Goal: Information Seeking & Learning: Learn about a topic

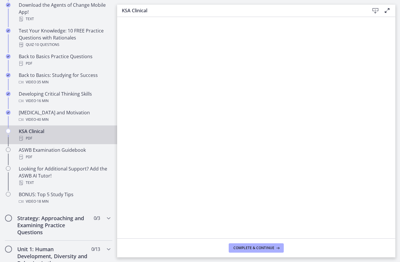
scroll to position [165, 0]
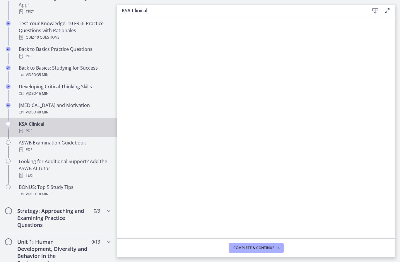
click at [65, 129] on div "PDF" at bounding box center [64, 131] width 91 height 7
click at [60, 193] on div "Video · 18 min" at bounding box center [64, 194] width 91 height 7
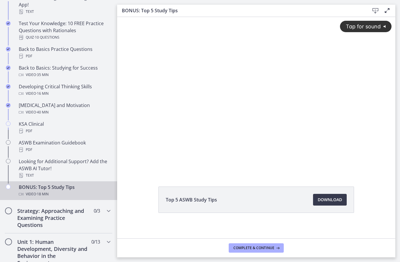
click at [271, 93] on div "Tap for sound @keyframes VOLUME_SMALL_WAVE_FLASH { 0% { opacity: 0; } 33% { opa…" at bounding box center [256, 90] width 278 height 146
click at [80, 142] on div "ASWB Examination Guidebook PDF" at bounding box center [64, 146] width 91 height 14
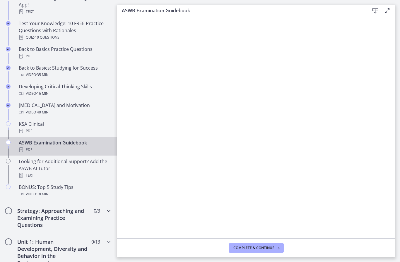
click at [67, 221] on h2 "Strategy: Approaching and Examining Practice Questions" at bounding box center [52, 218] width 71 height 21
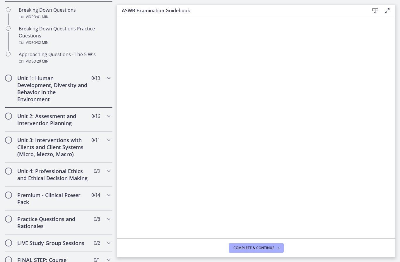
click at [60, 92] on h2 "Unit 1: Human Development, Diversity and Behavior in the Environment" at bounding box center [52, 89] width 71 height 28
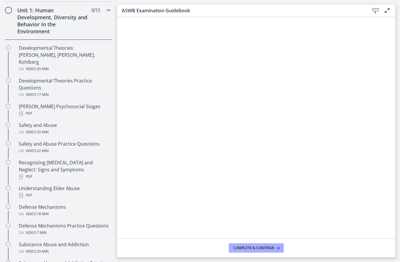
click at [72, 54] on div "Developmental Theories: [PERSON_NAME], [PERSON_NAME], Kohlberg Video · 35 min" at bounding box center [64, 59] width 91 height 28
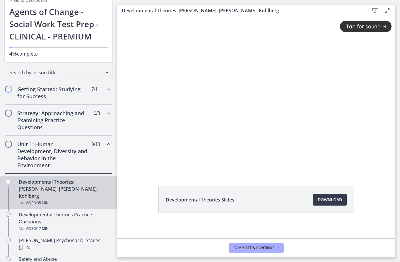
scroll to position [21, 0]
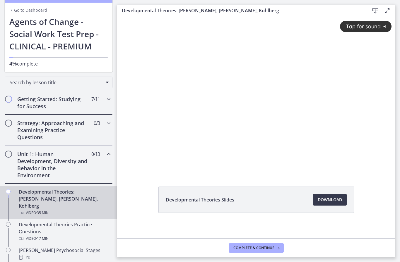
click at [73, 105] on h2 "Getting Started: Studying for Success" at bounding box center [52, 103] width 71 height 14
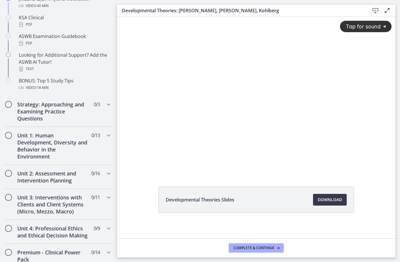
scroll to position [269, 0]
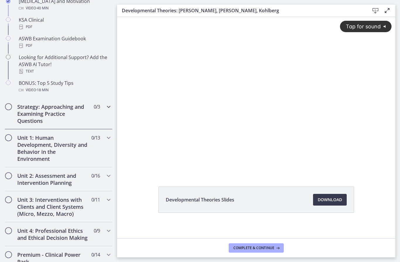
click at [56, 115] on h2 "Strategy: Approaching and Examining Practice Questions" at bounding box center [52, 113] width 71 height 21
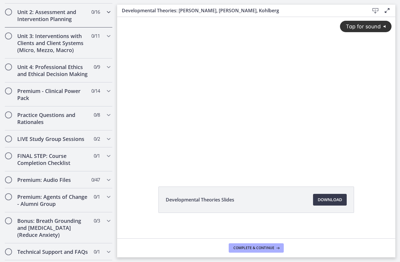
click at [80, 21] on h2 "Unit 2: Assessment and Intervention Planning" at bounding box center [52, 15] width 71 height 14
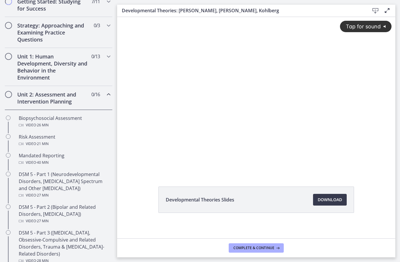
scroll to position [116, 0]
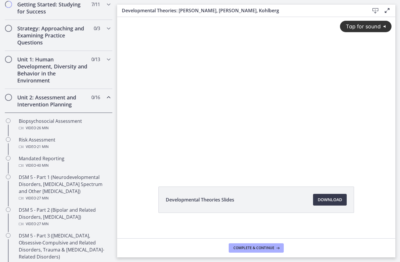
click at [74, 123] on div "Biopsychosocial Assessment Video · 26 min" at bounding box center [64, 125] width 91 height 14
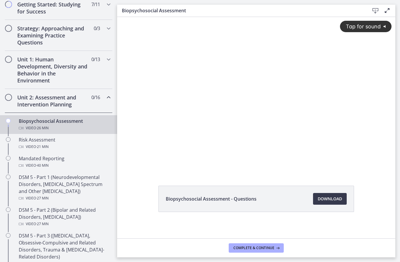
click at [379, 22] on button "Tap for sound @keyframes VOLUME_SMALL_WAVE_FLASH { 0% { opacity: 0; } 33% { opa…" at bounding box center [366, 26] width 52 height 11
click at [335, 201] on span "Download Opens in a new window" at bounding box center [330, 199] width 24 height 7
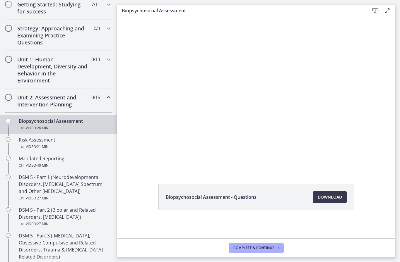
scroll to position [2, 0]
click at [205, 149] on div at bounding box center [256, 93] width 278 height 156
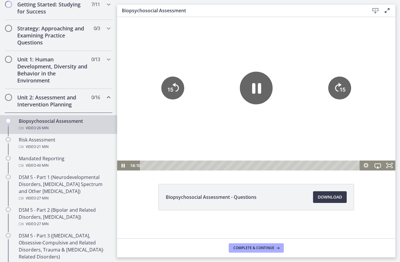
click at [259, 92] on icon "Pause" at bounding box center [256, 88] width 9 height 11
click at [253, 93] on icon "Play Video" at bounding box center [256, 87] width 8 height 11
click at [250, 96] on icon "Play Video" at bounding box center [256, 88] width 33 height 33
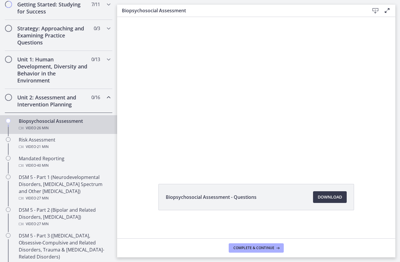
click at [242, 125] on div at bounding box center [256, 93] width 278 height 156
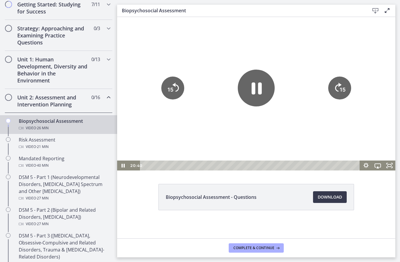
click at [246, 90] on icon "Pause" at bounding box center [256, 88] width 37 height 37
click at [250, 87] on icon "Play Video" at bounding box center [256, 88] width 33 height 33
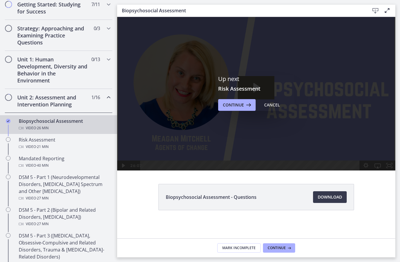
scroll to position [0, 0]
